Goal: Check status: Check status

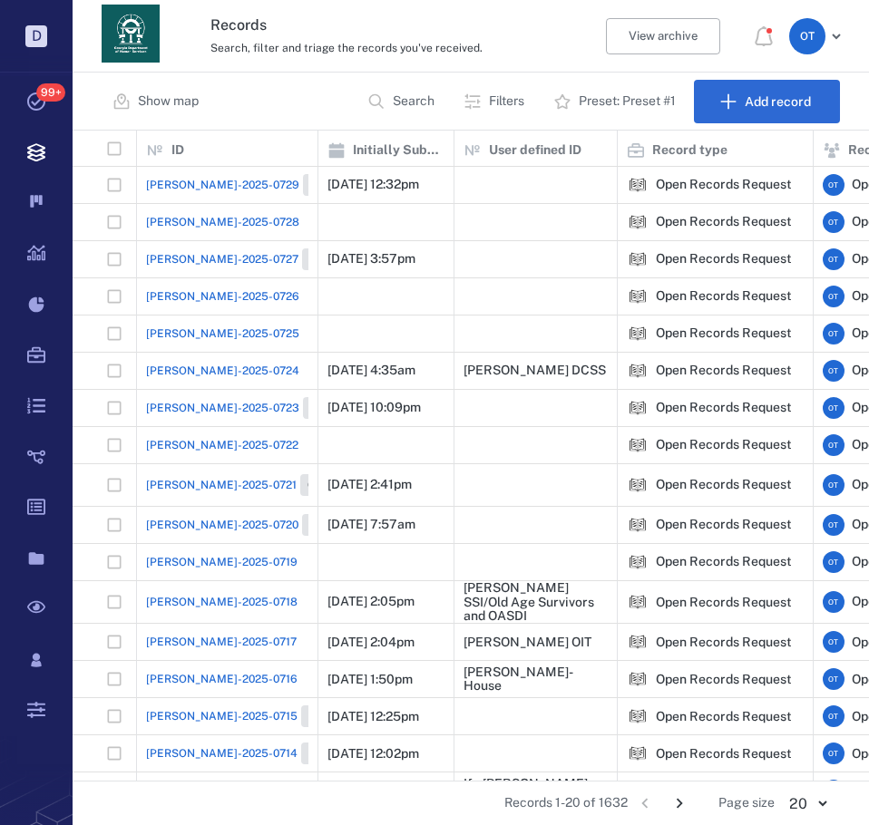
scroll to position [91, 0]
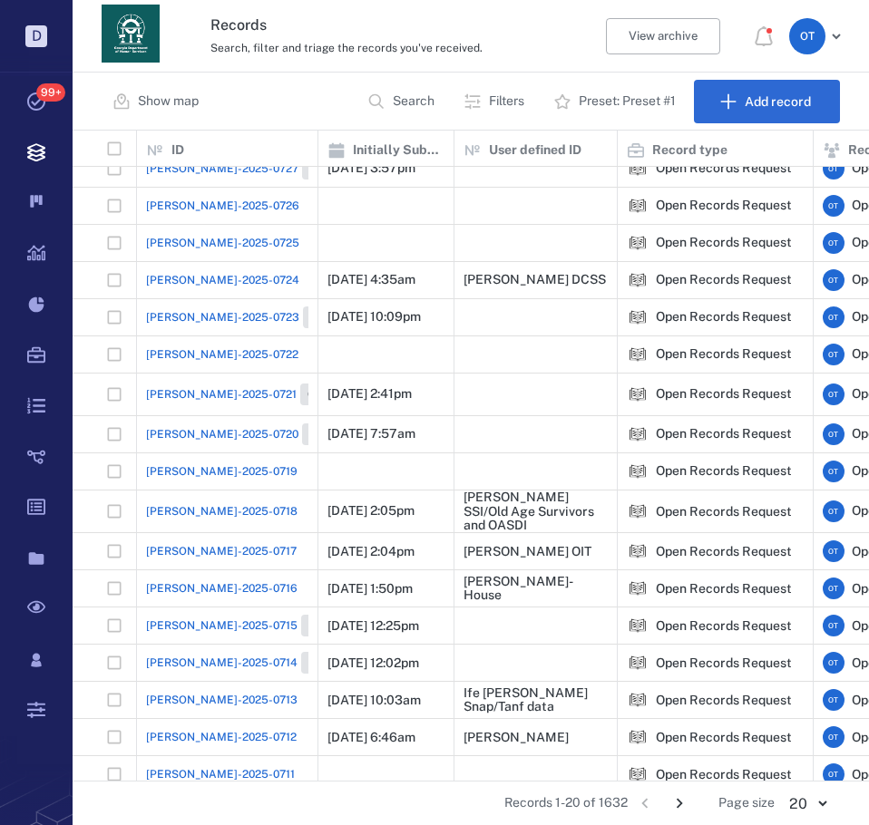
click at [184, 507] on span "[PERSON_NAME]-2025-0718" at bounding box center [221, 511] width 151 height 16
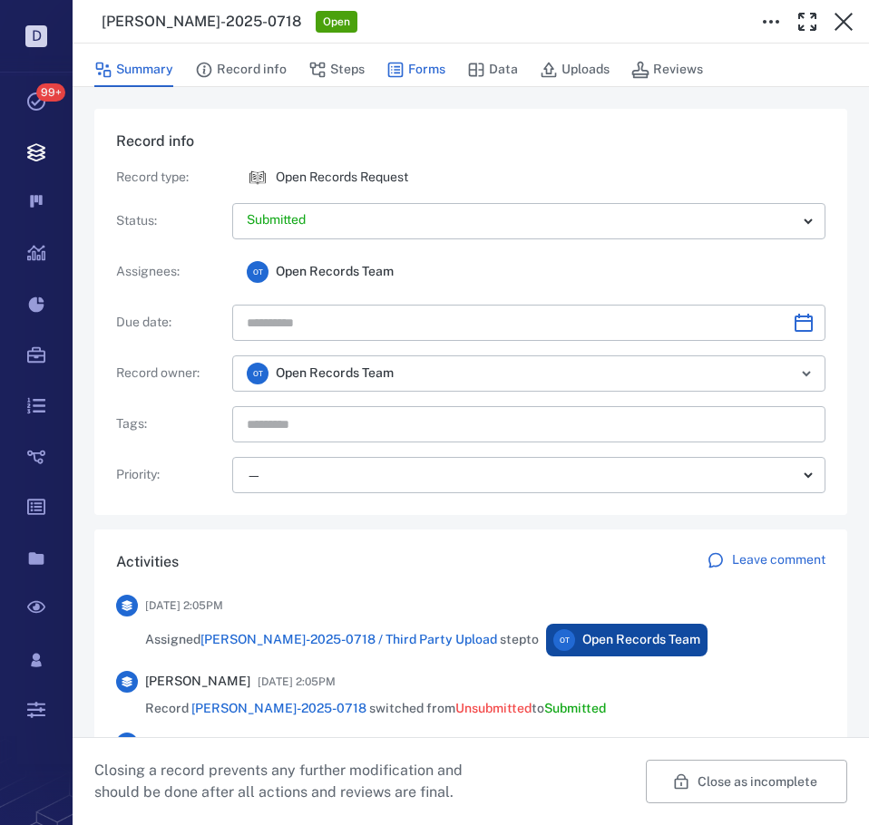
scroll to position [240, 669]
click at [435, 77] on button "Forms" at bounding box center [415, 70] width 59 height 34
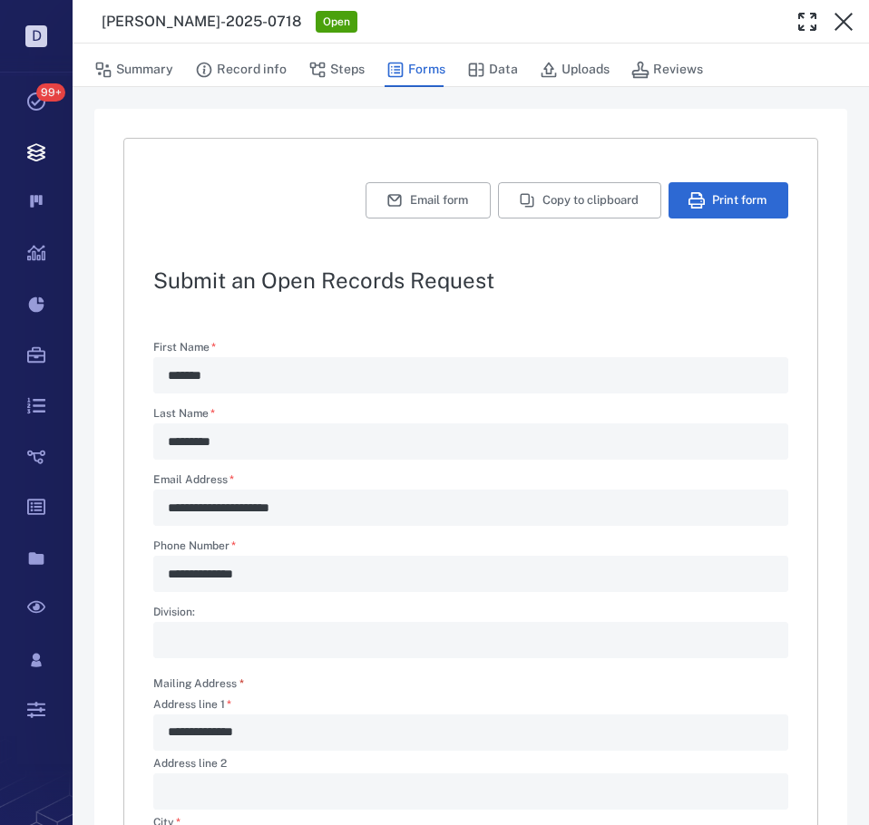
scroll to position [181, 0]
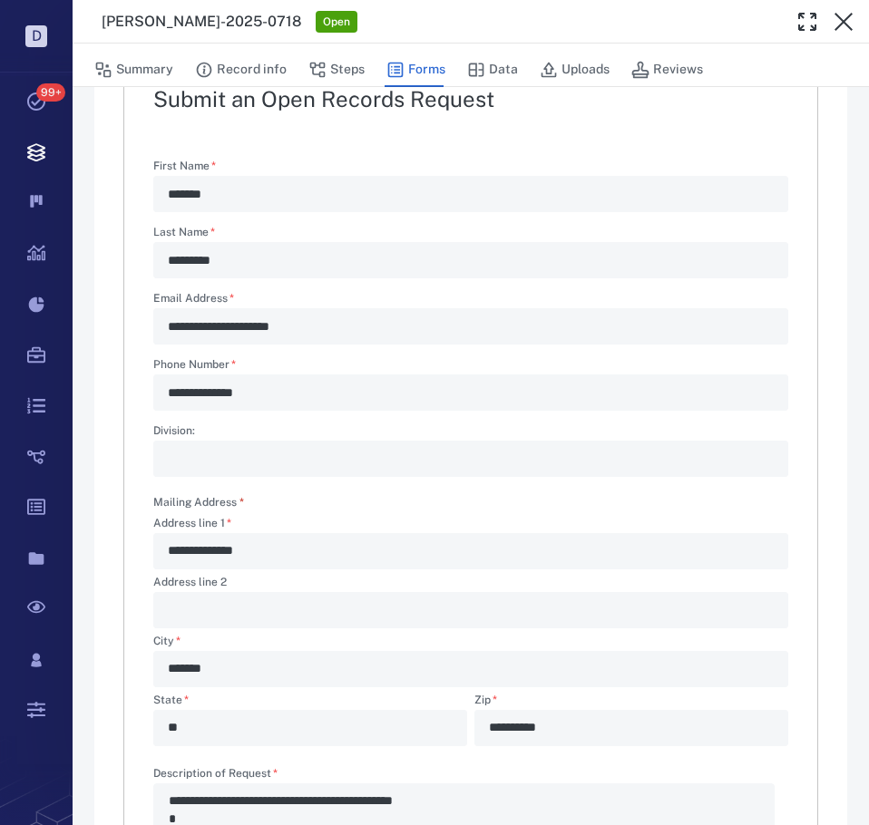
click at [844, 16] on icon "button" at bounding box center [844, 22] width 22 height 22
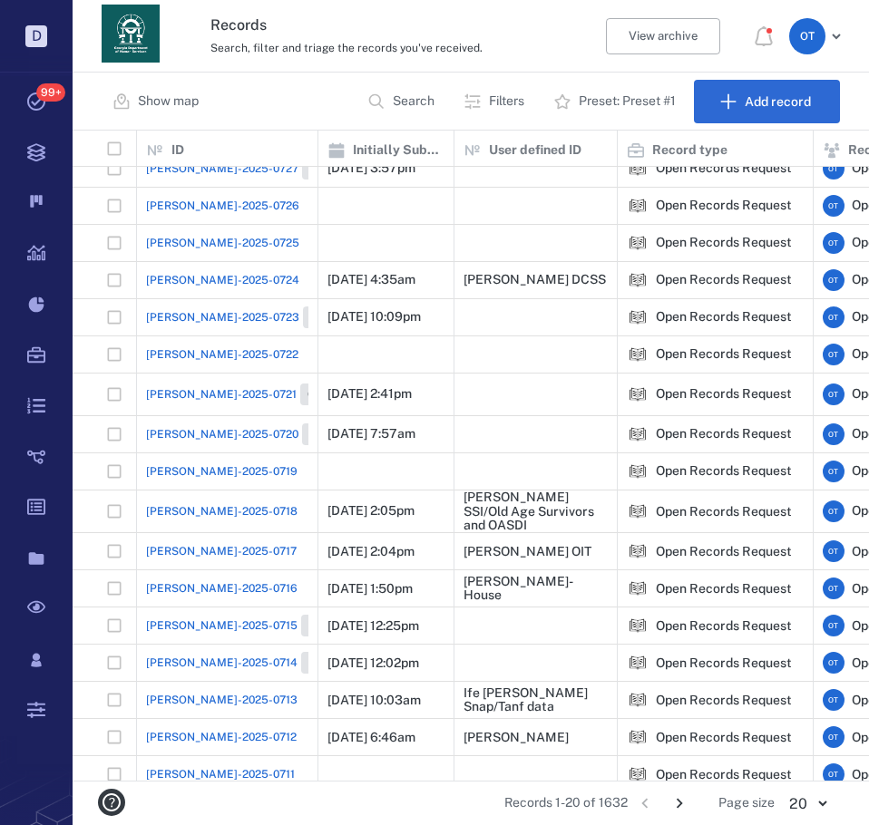
click at [376, 111] on button "Search" at bounding box center [402, 102] width 93 height 44
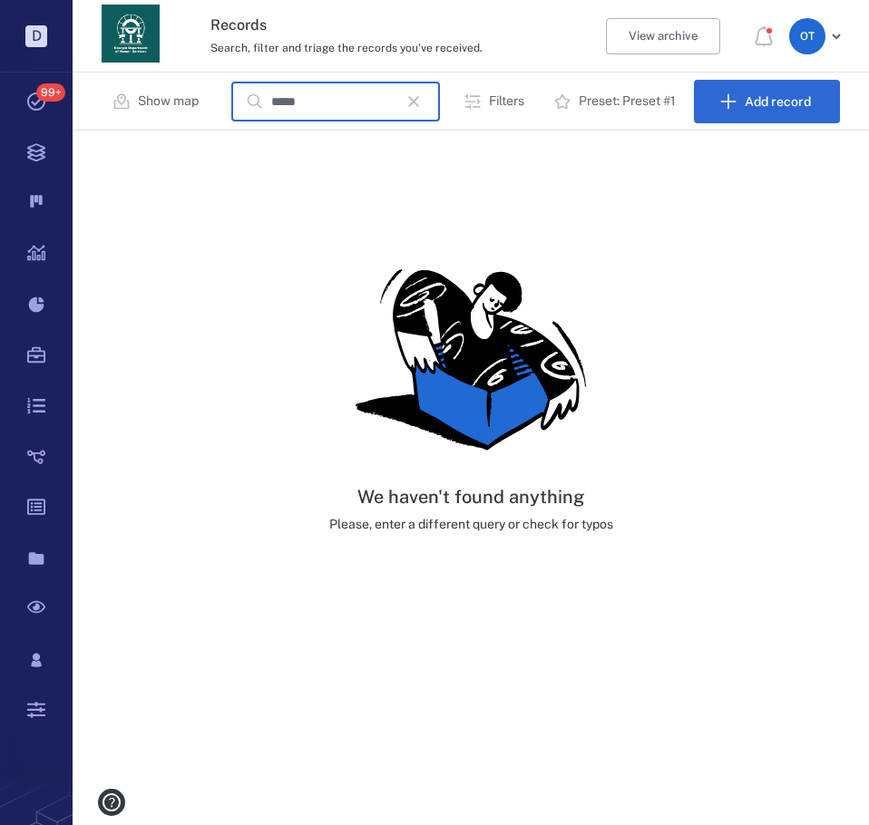
click at [349, 101] on input "*****" at bounding box center [334, 102] width 127 height 39
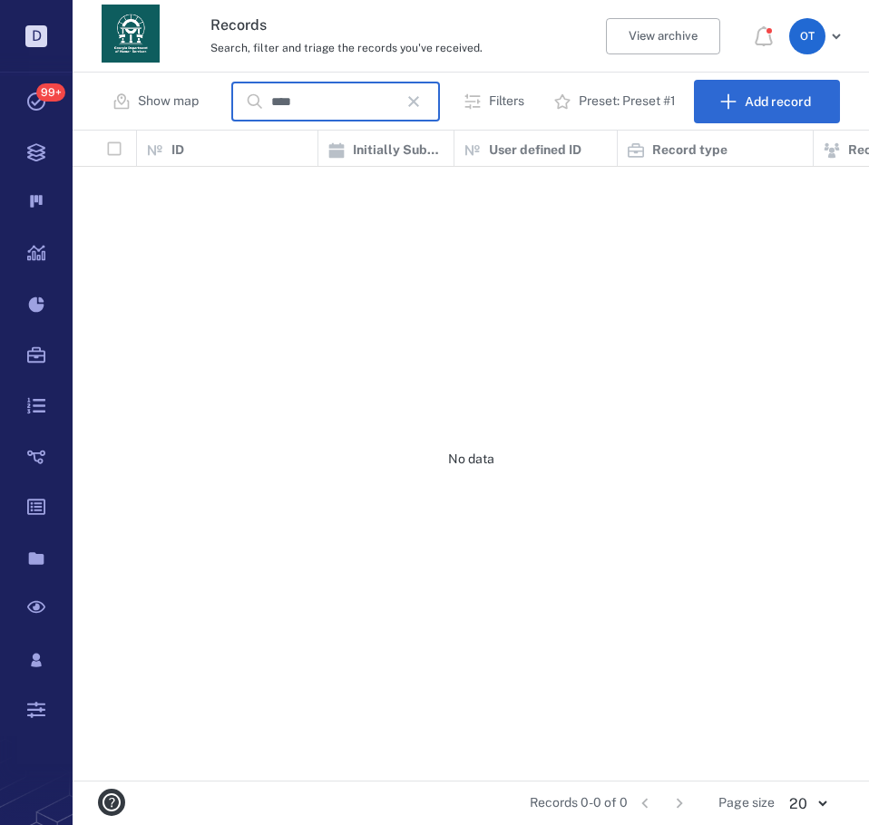
scroll to position [637, 784]
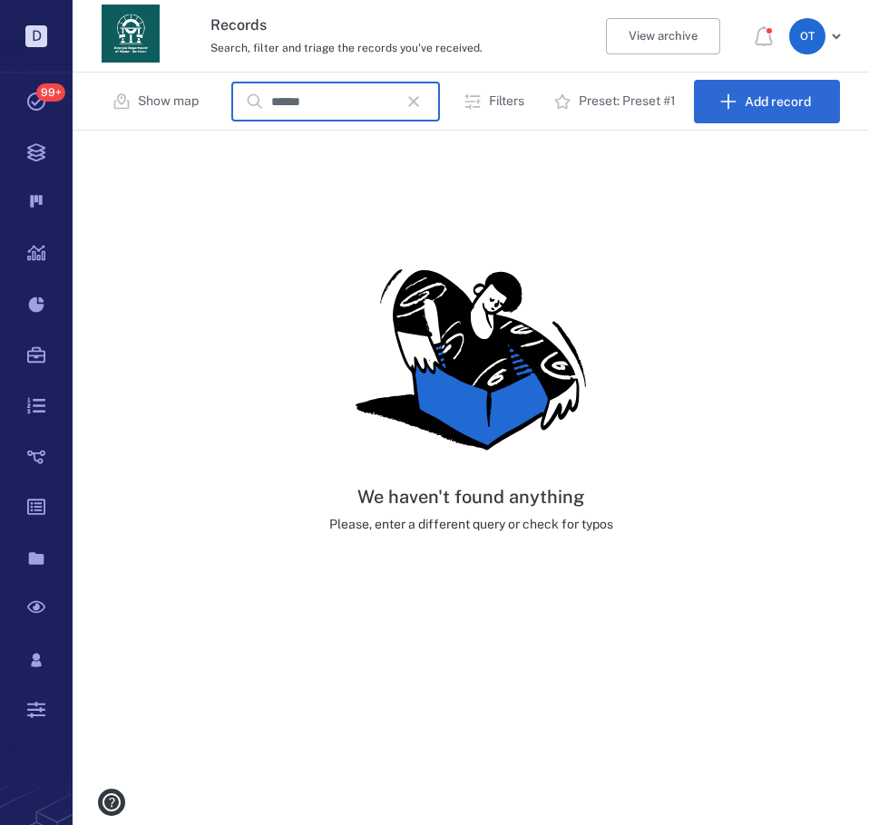
type input "******"
click at [429, 102] on button "button" at bounding box center [413, 101] width 31 height 31
